Goal: Register for event/course

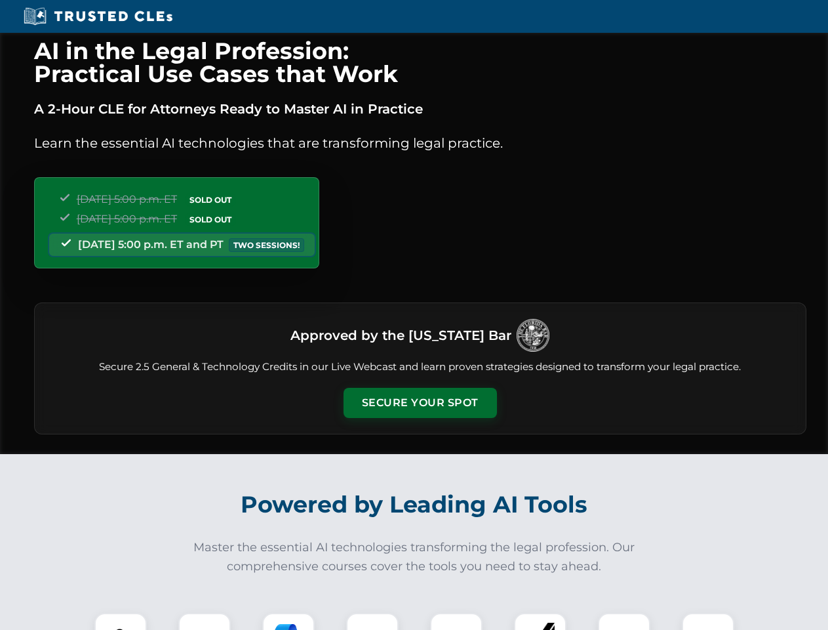
click at [420, 403] on button "Secure Your Spot" at bounding box center [420, 403] width 153 height 30
click at [121, 621] on img at bounding box center [121, 639] width 38 height 38
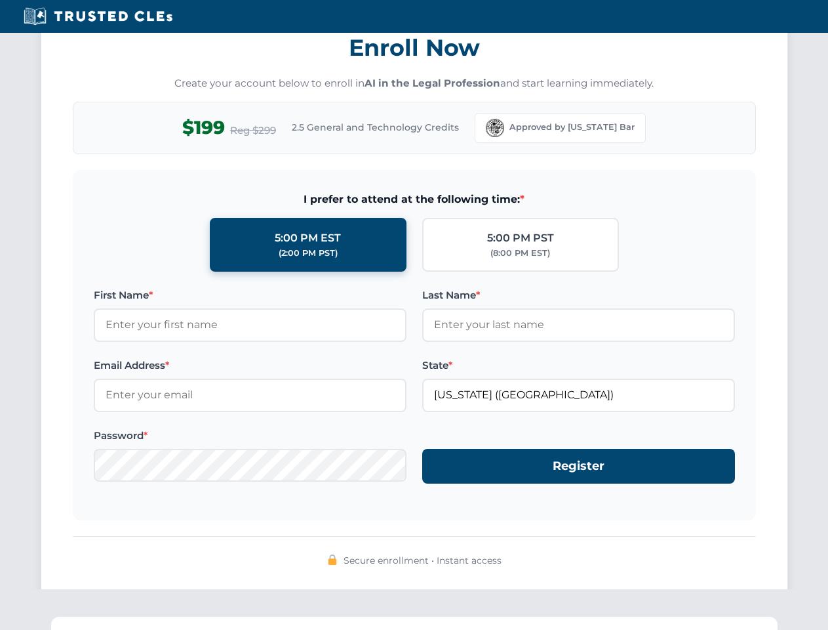
scroll to position [1288, 0]
